Goal: Communication & Community: Answer question/provide support

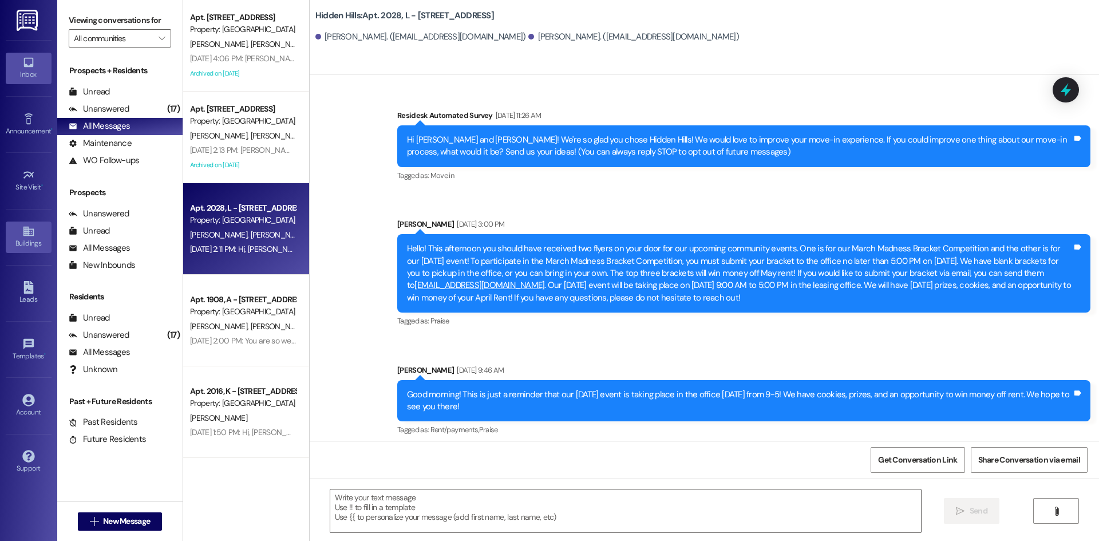
scroll to position [17255, 0]
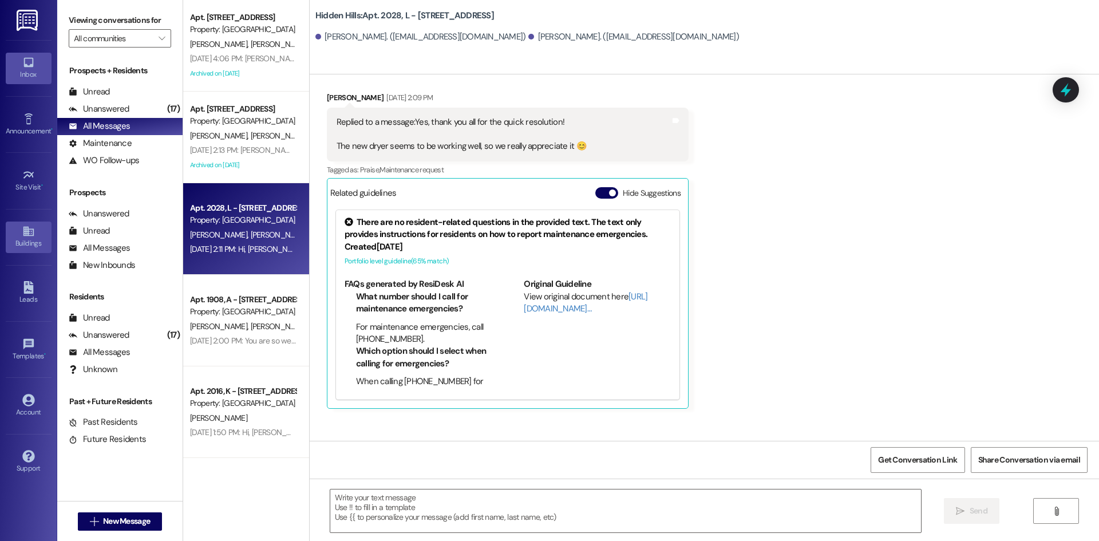
click at [31, 239] on div "Buildings" at bounding box center [28, 243] width 57 height 11
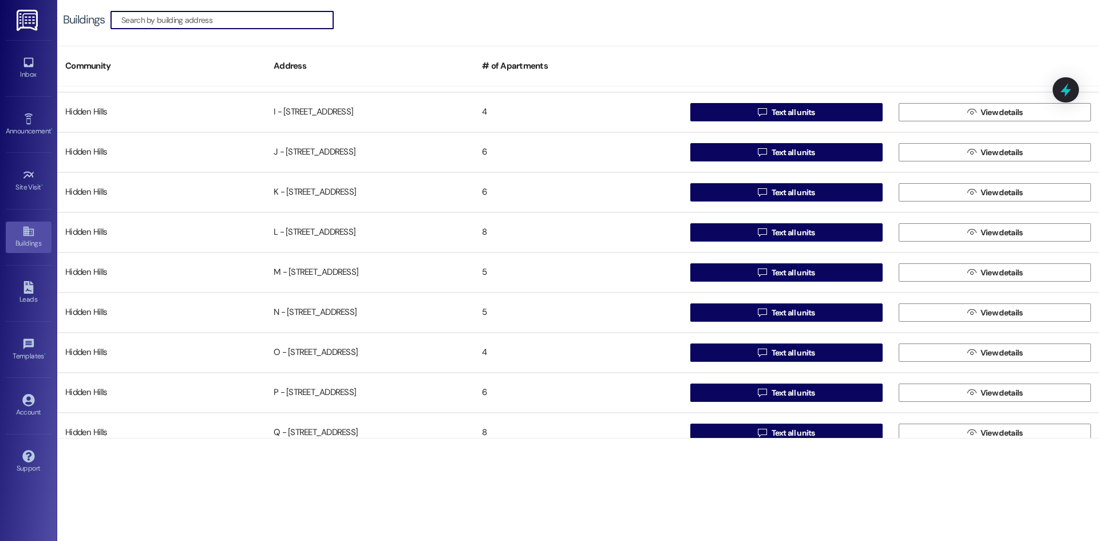
scroll to position [687, 0]
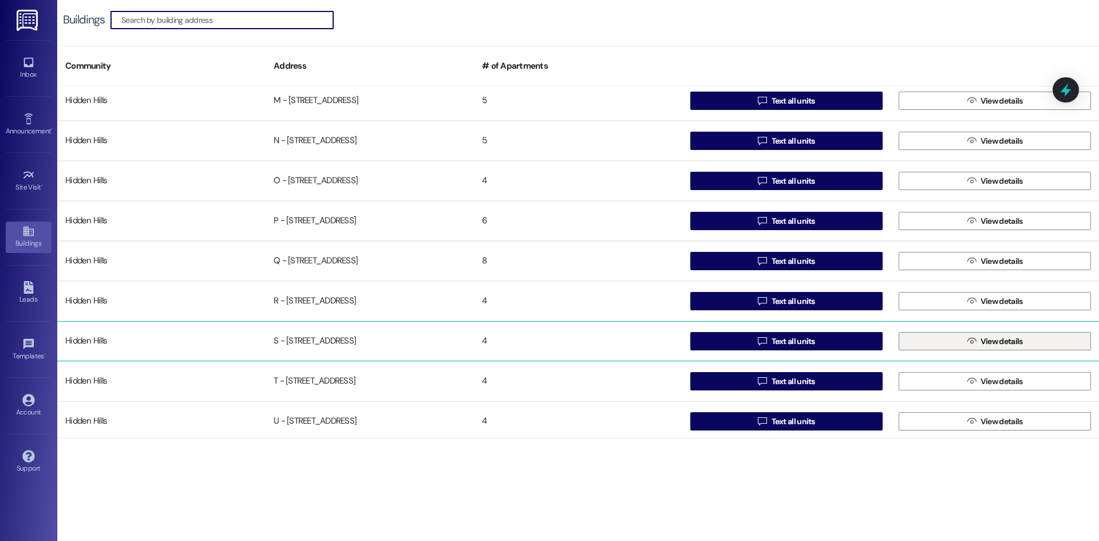
click at [949, 342] on button " View details" at bounding box center [995, 341] width 192 height 18
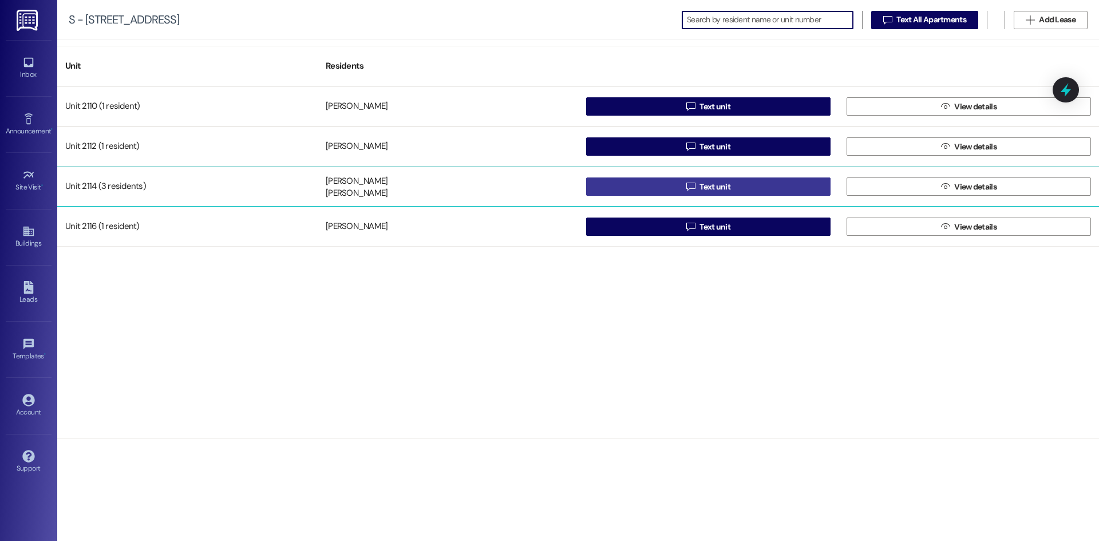
click at [809, 191] on button " Text unit" at bounding box center [708, 186] width 244 height 18
click at [723, 188] on span "Text unit" at bounding box center [714, 187] width 31 height 12
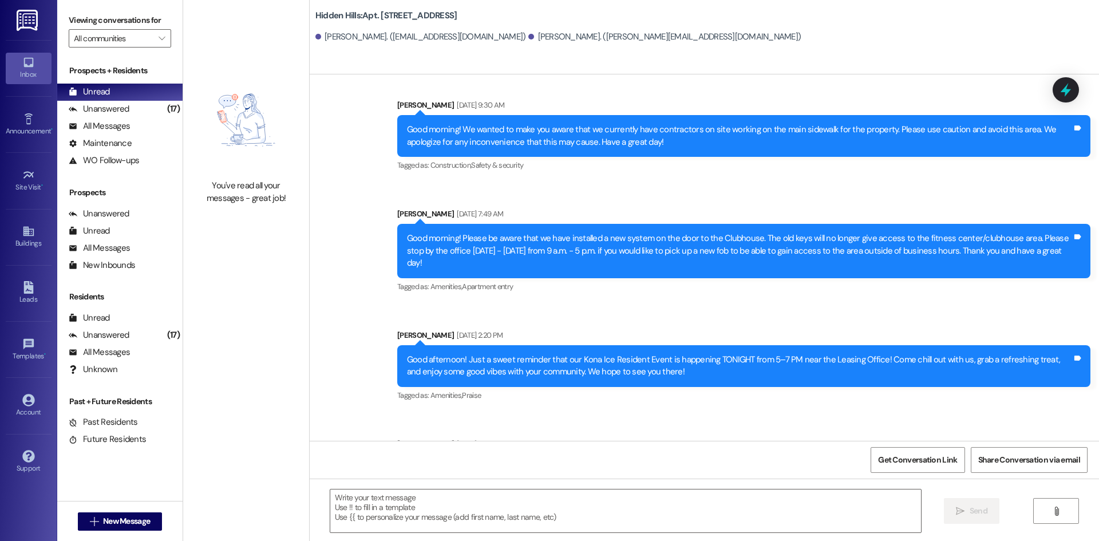
scroll to position [13682, 0]
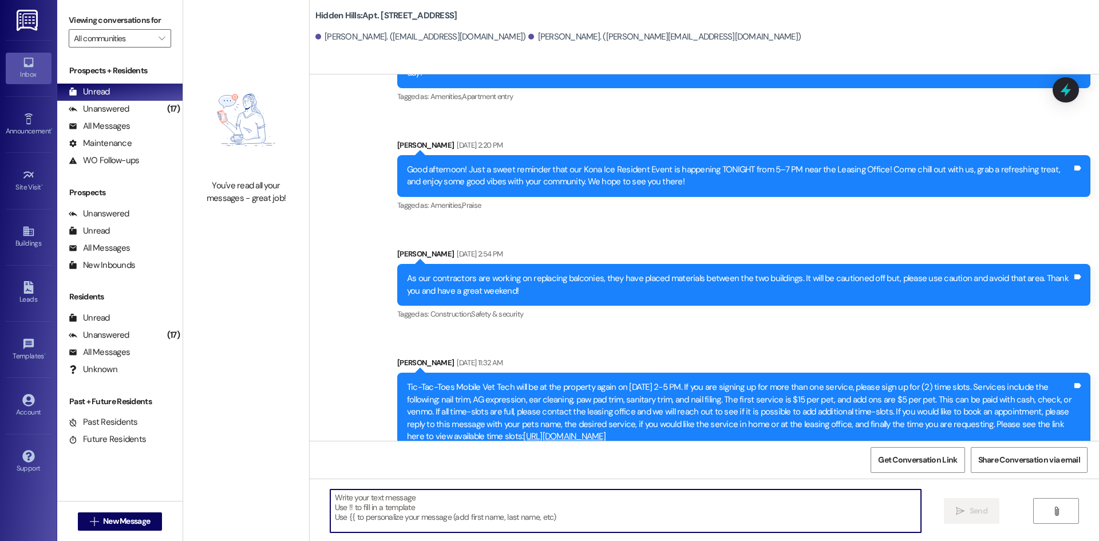
click at [416, 513] on textarea at bounding box center [625, 510] width 591 height 43
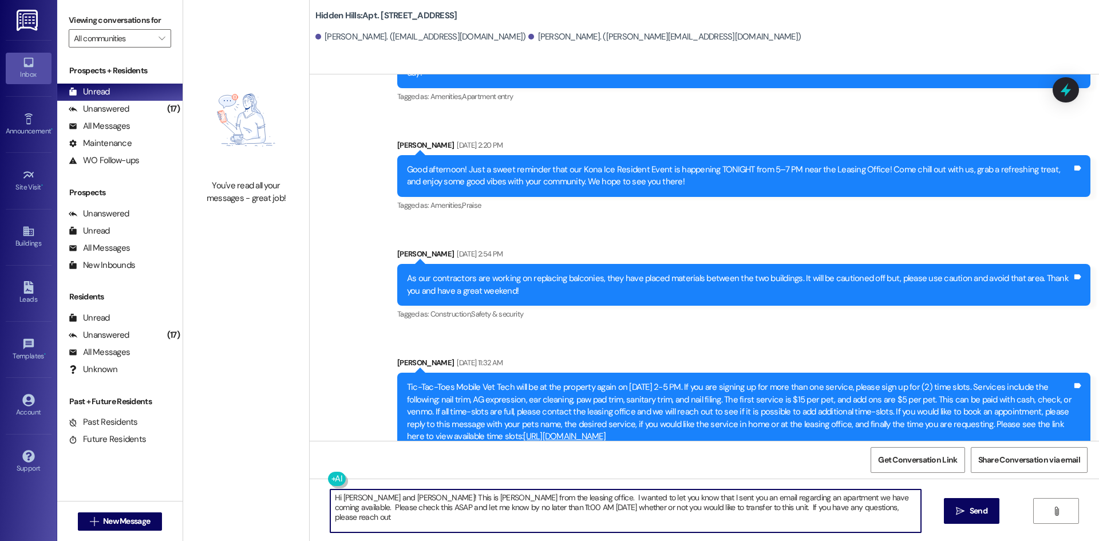
type textarea "Hi [PERSON_NAME] and [PERSON_NAME]! This is [PERSON_NAME] from the leasing offi…"
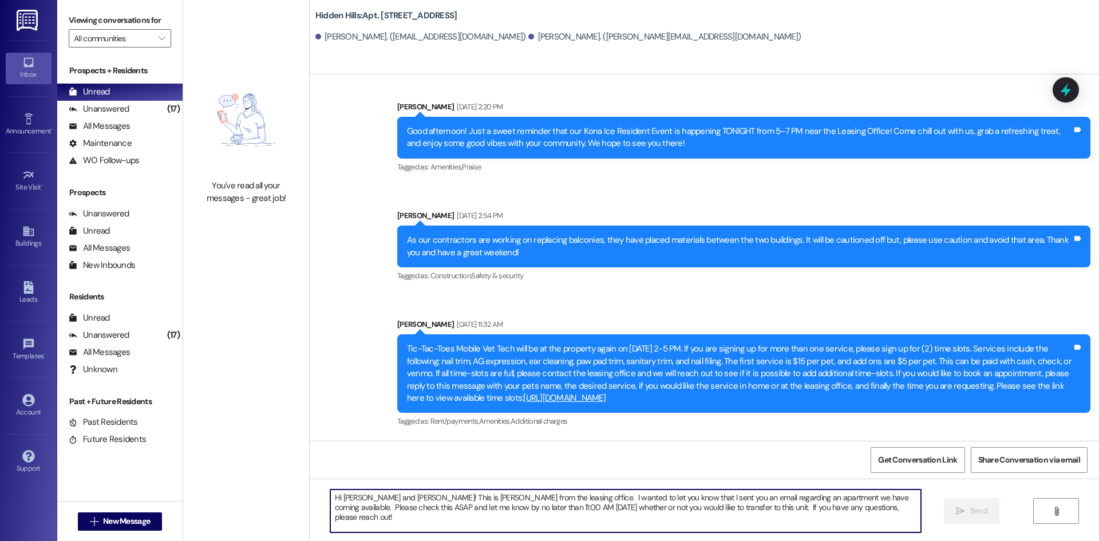
scroll to position [13774, 0]
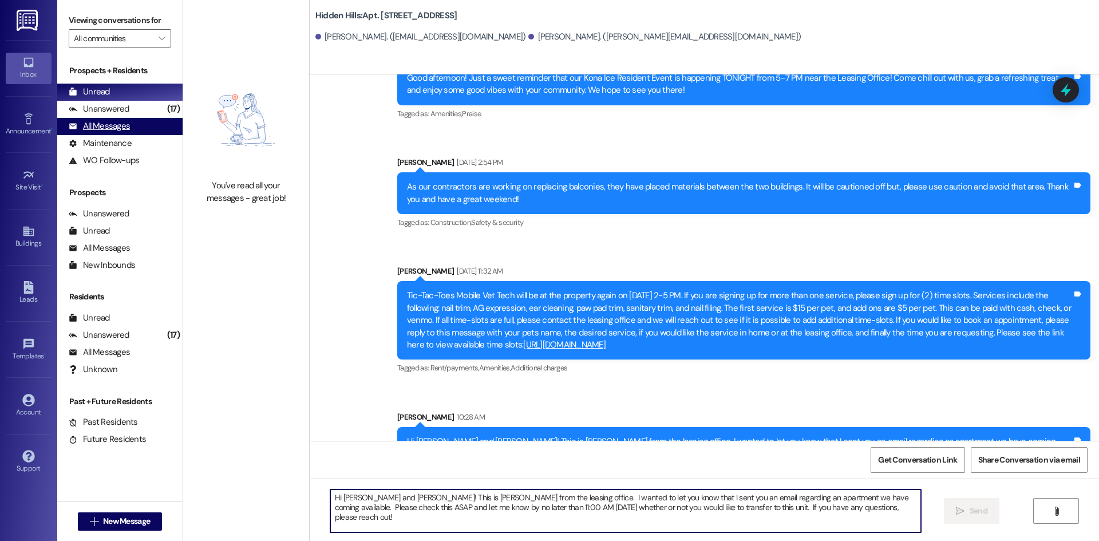
click at [101, 126] on div "All Messages" at bounding box center [99, 126] width 61 height 12
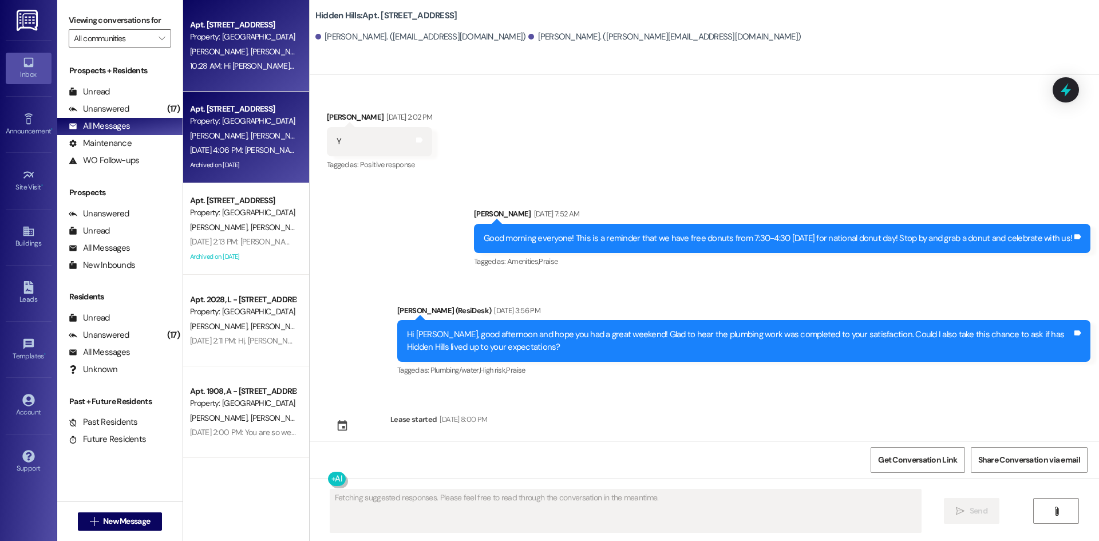
click at [283, 159] on div "Archived on [DATE]" at bounding box center [243, 165] width 108 height 14
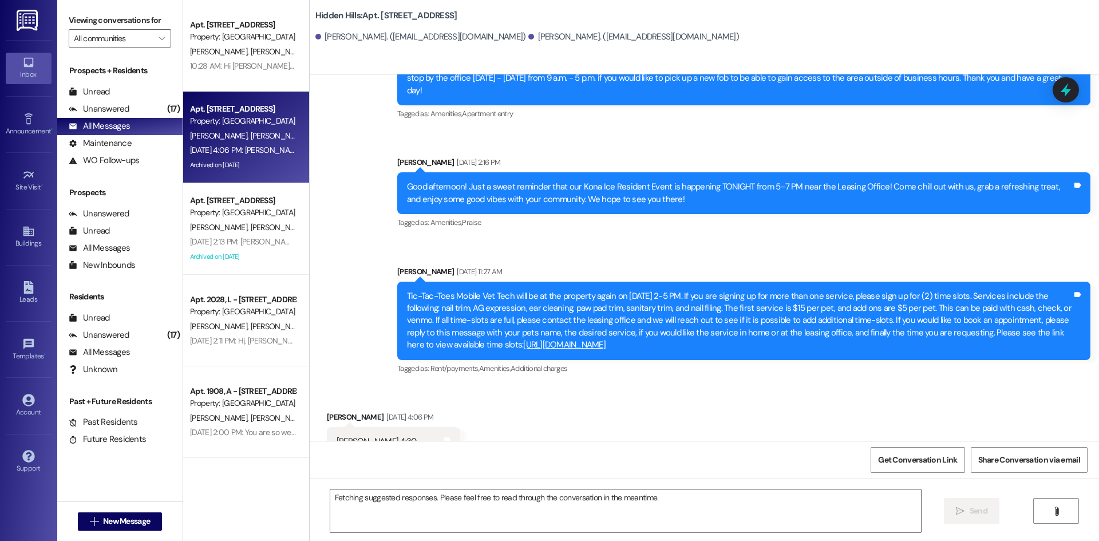
scroll to position [15168, 0]
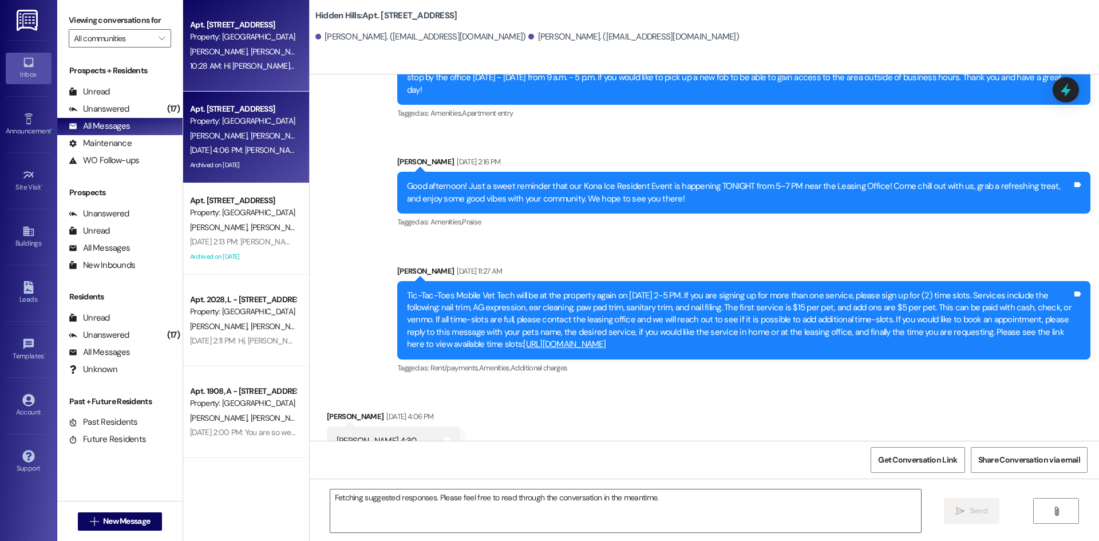
click at [255, 34] on div "Property: [GEOGRAPHIC_DATA]" at bounding box center [243, 37] width 106 height 12
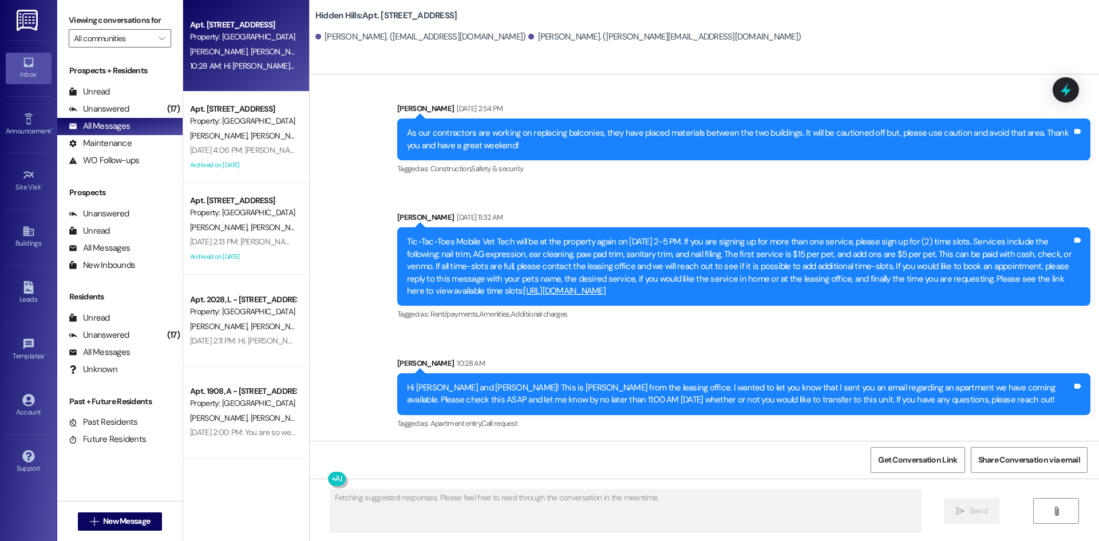
scroll to position [13791, 0]
